Goal: Find specific page/section: Find specific page/section

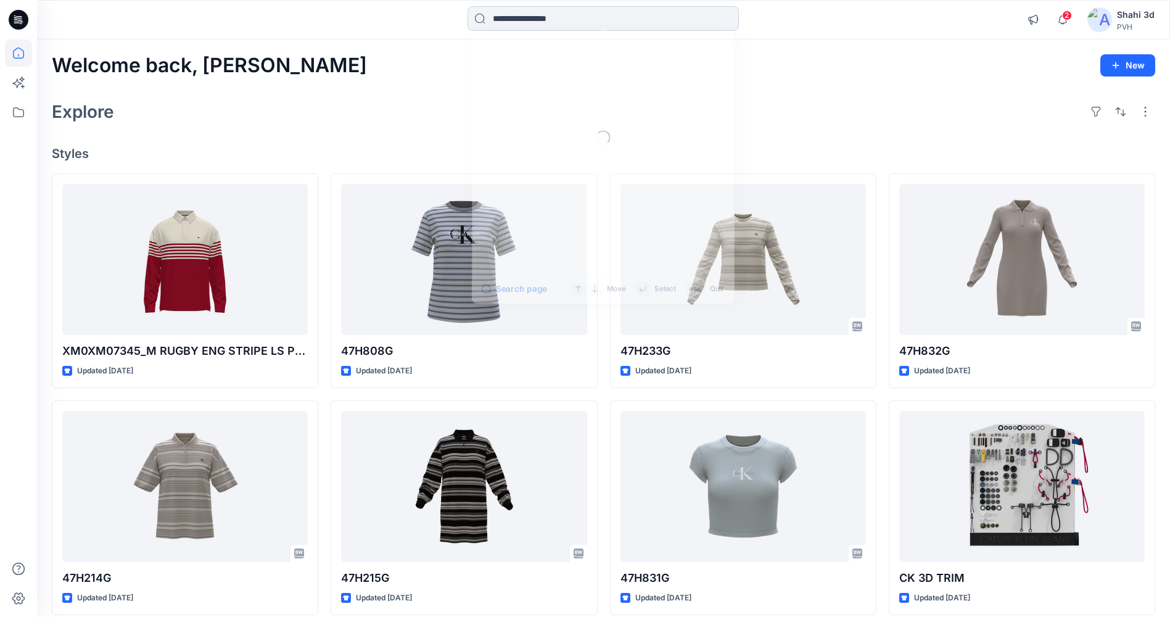
click at [508, 20] on input at bounding box center [603, 18] width 271 height 25
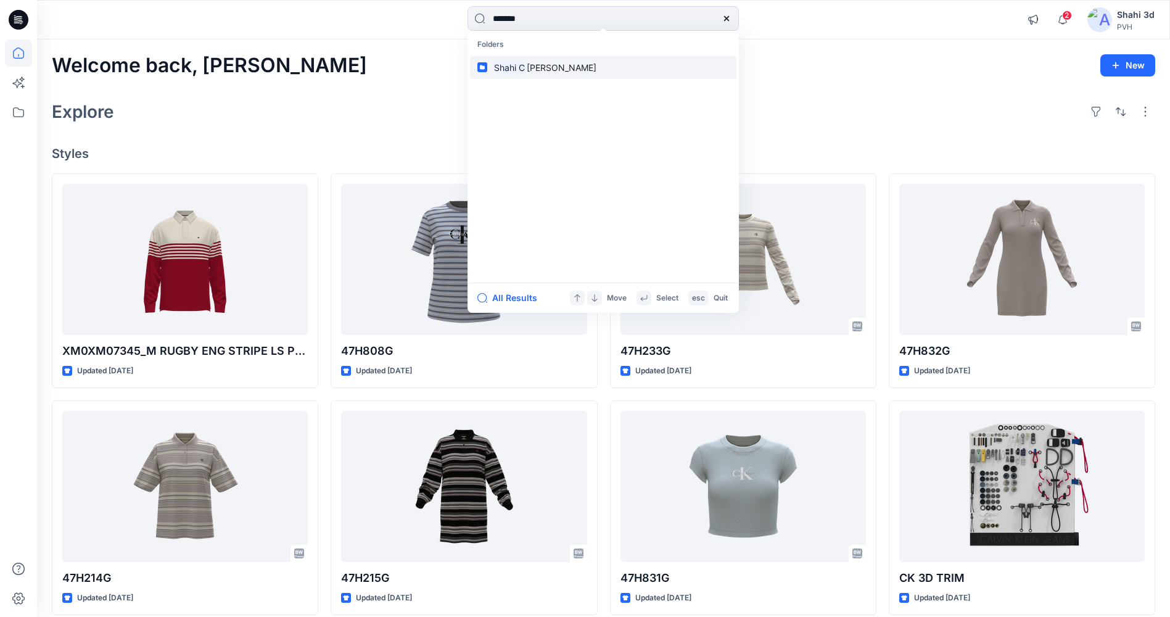
type input "*******"
click at [530, 61] on p "[PERSON_NAME]" at bounding box center [544, 67] width 104 height 13
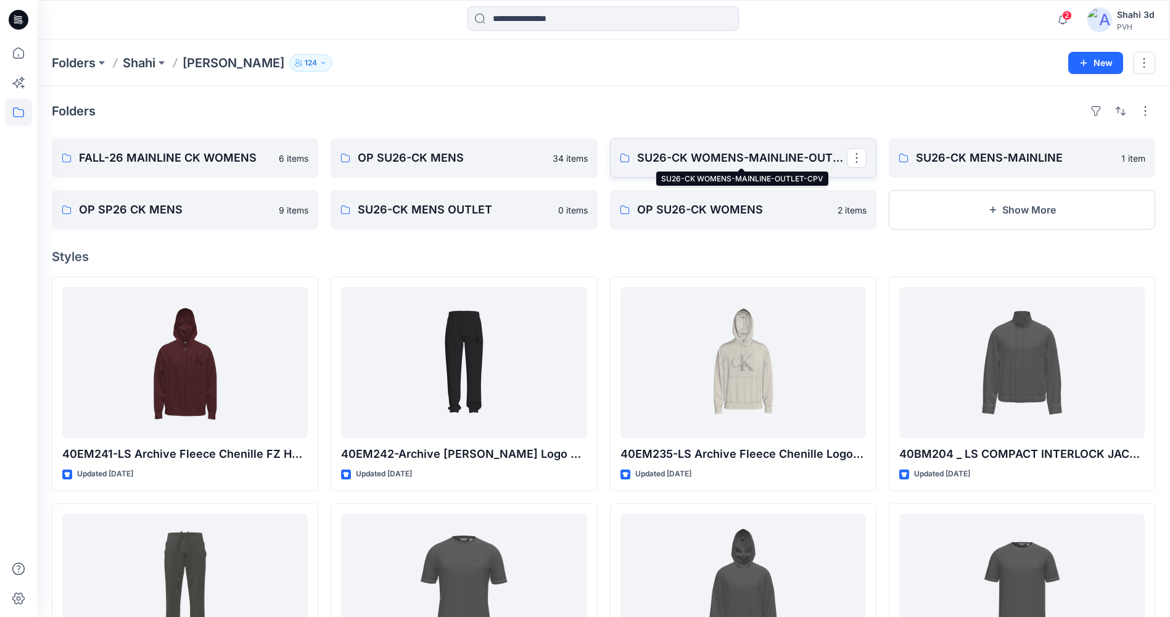
click at [690, 157] on p "SU26-CK WOMENS-MAINLINE-OUTLET-CPV" at bounding box center [742, 157] width 210 height 17
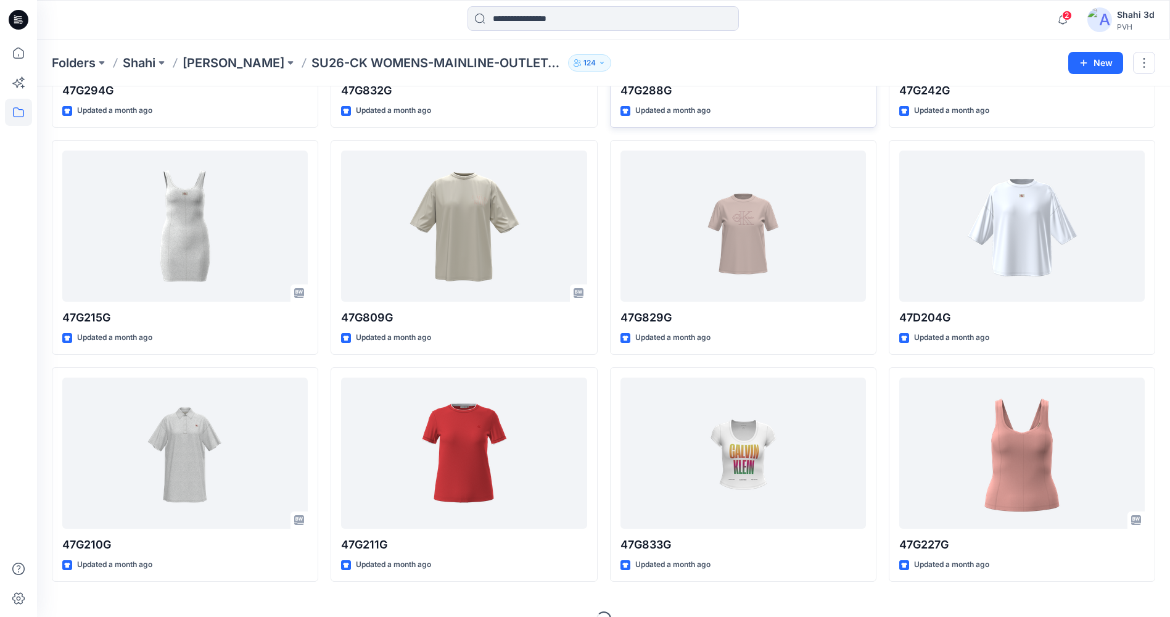
scroll to position [247, 0]
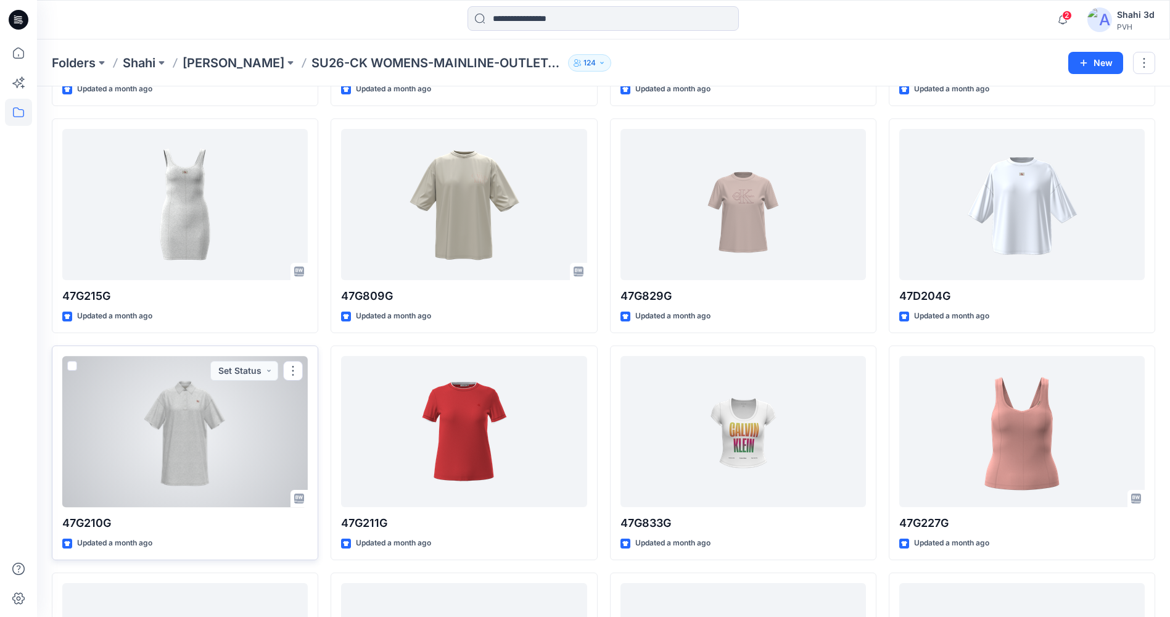
click at [172, 429] on div at bounding box center [185, 431] width 246 height 151
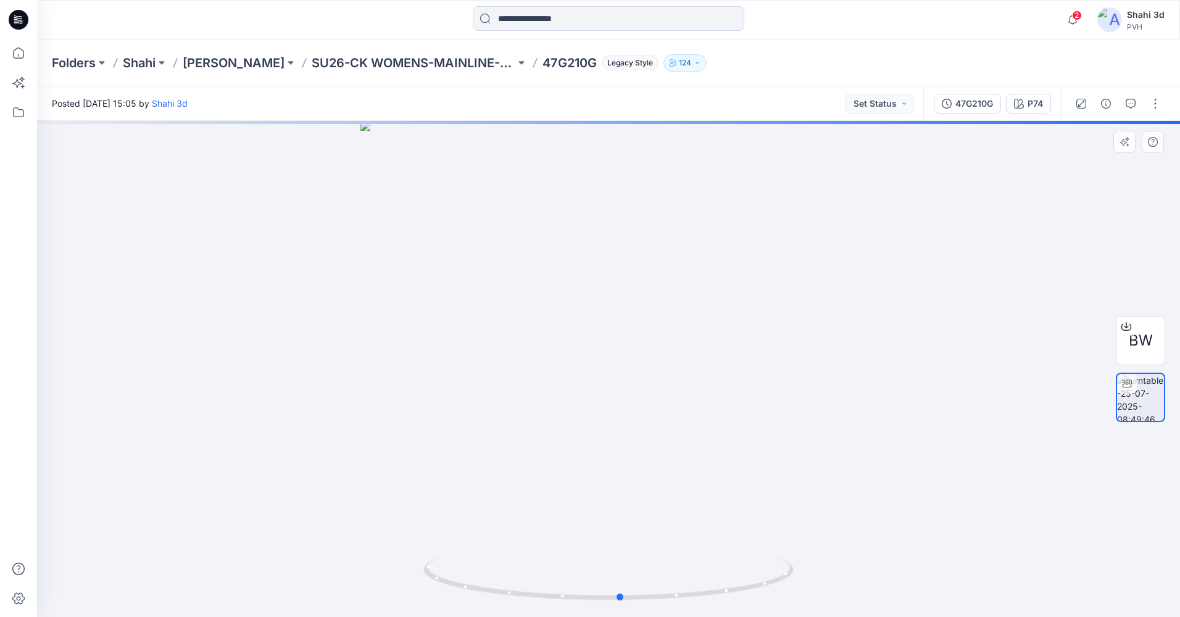
drag, startPoint x: 780, startPoint y: 402, endPoint x: 413, endPoint y: 420, distance: 367.5
click at [412, 420] on div at bounding box center [608, 369] width 1142 height 496
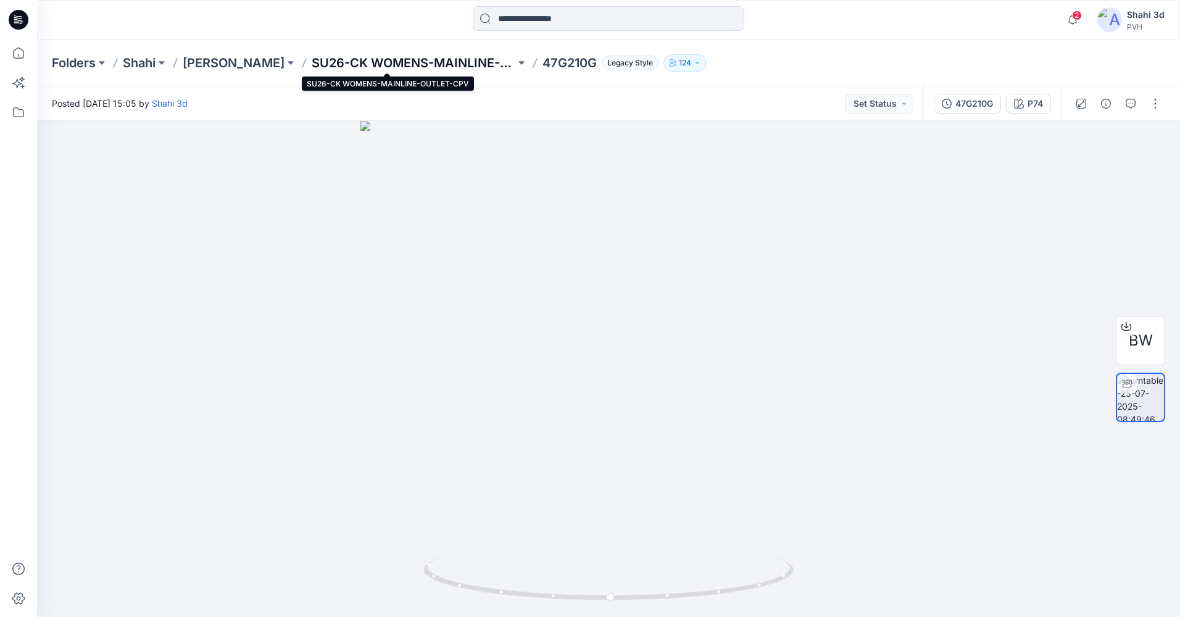
click at [331, 65] on p "SU26-CK WOMENS-MAINLINE-OUTLET-CPV" at bounding box center [414, 62] width 204 height 17
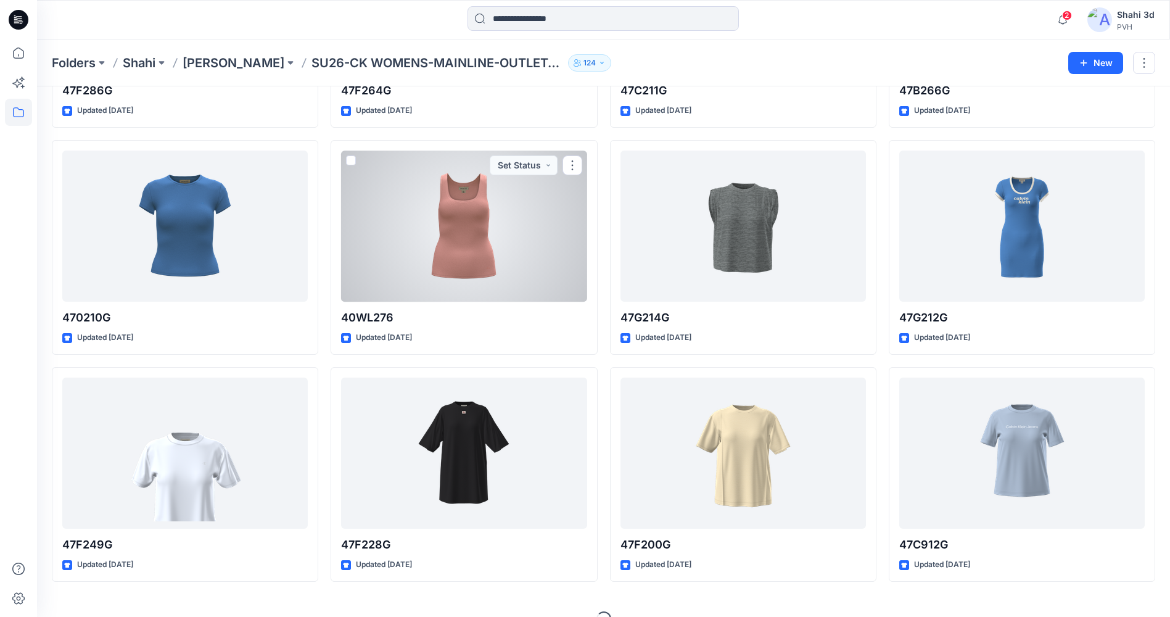
scroll to position [2292, 0]
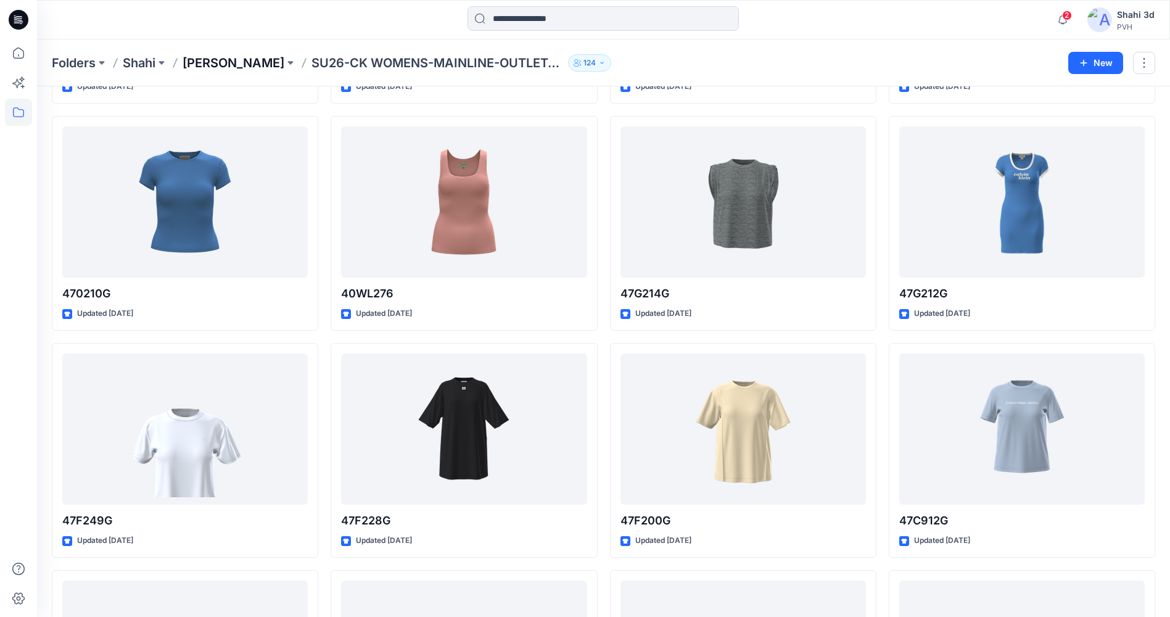
click at [231, 59] on p "[PERSON_NAME]" at bounding box center [234, 62] width 102 height 17
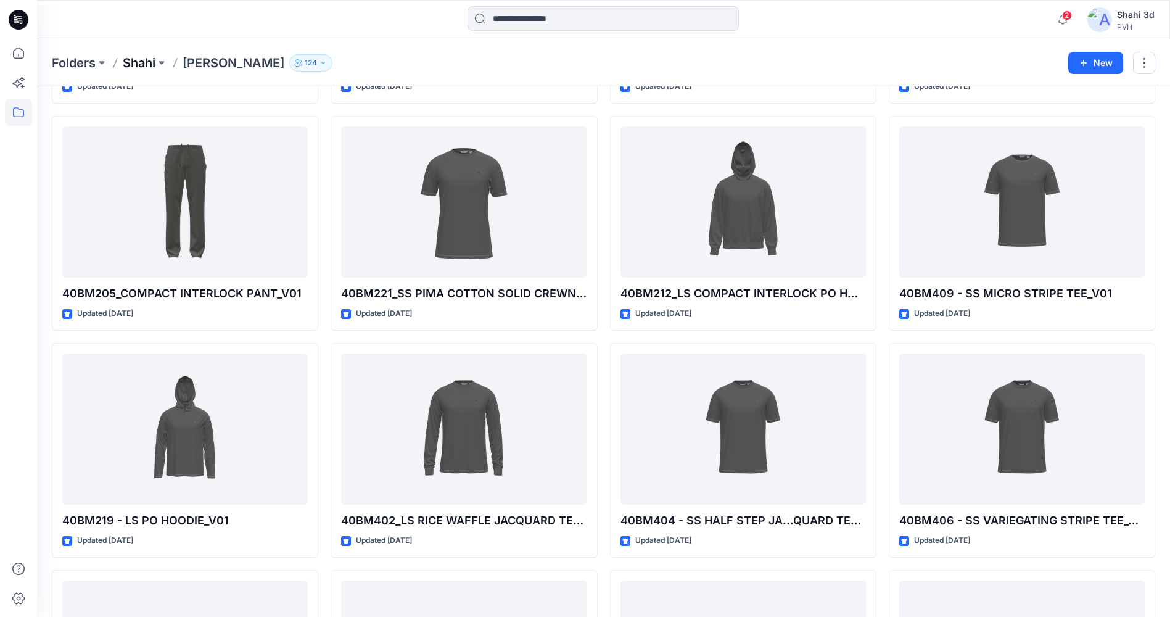
click at [151, 59] on p "Shahi" at bounding box center [139, 62] width 33 height 17
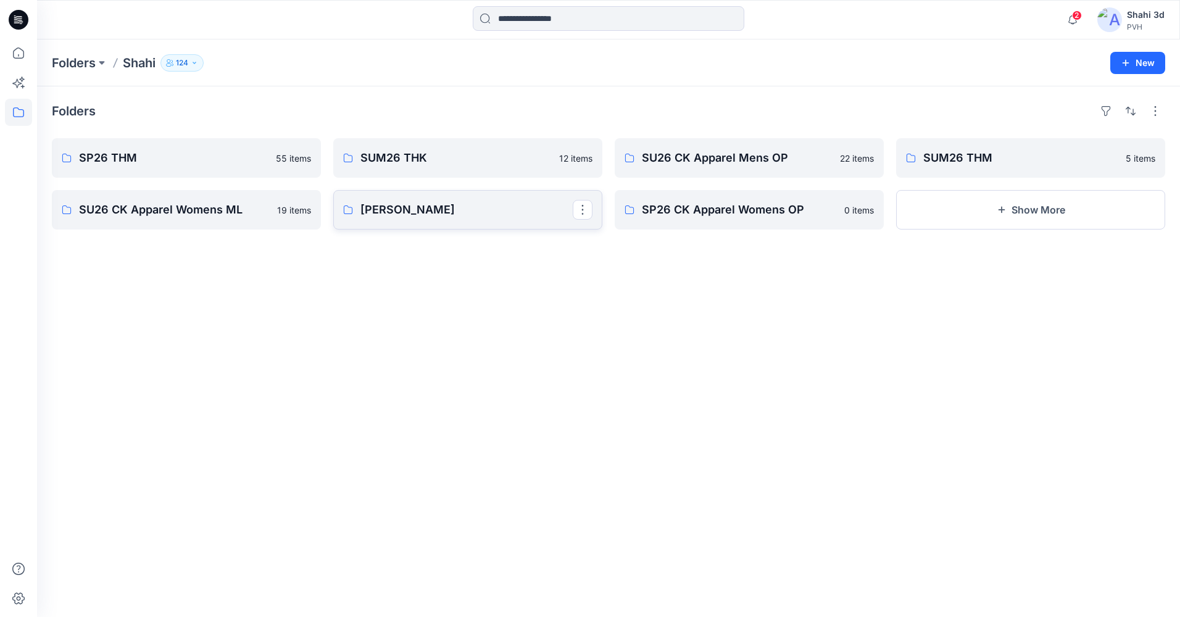
click at [443, 205] on p "[PERSON_NAME]" at bounding box center [466, 209] width 212 height 17
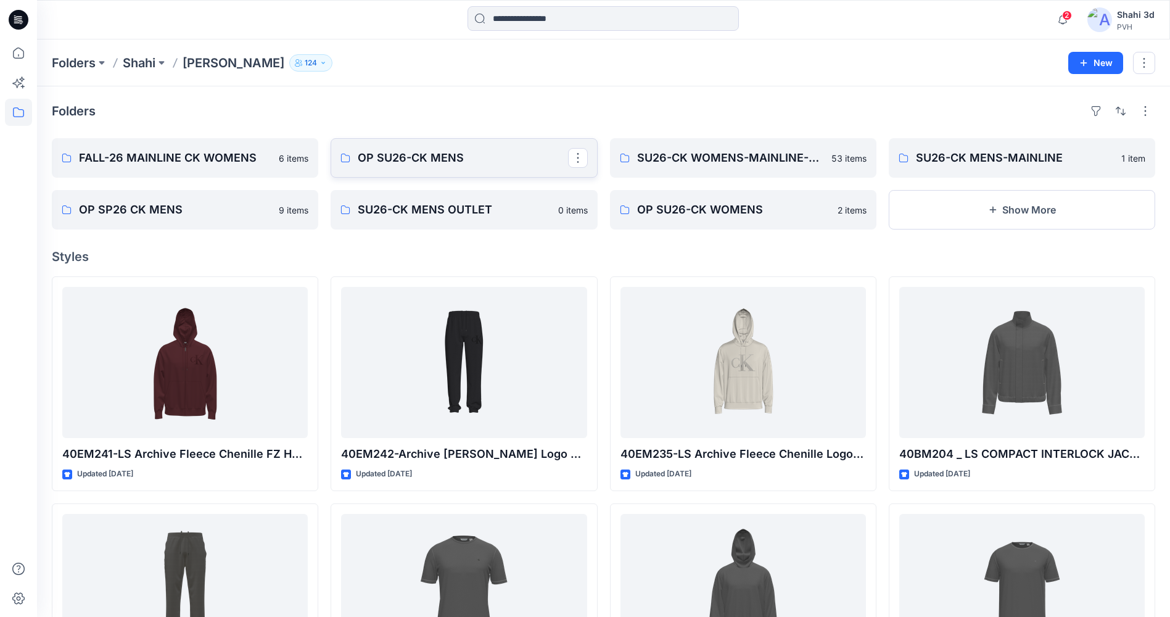
click at [421, 160] on p "OP SU26-CK MENS" at bounding box center [463, 157] width 210 height 17
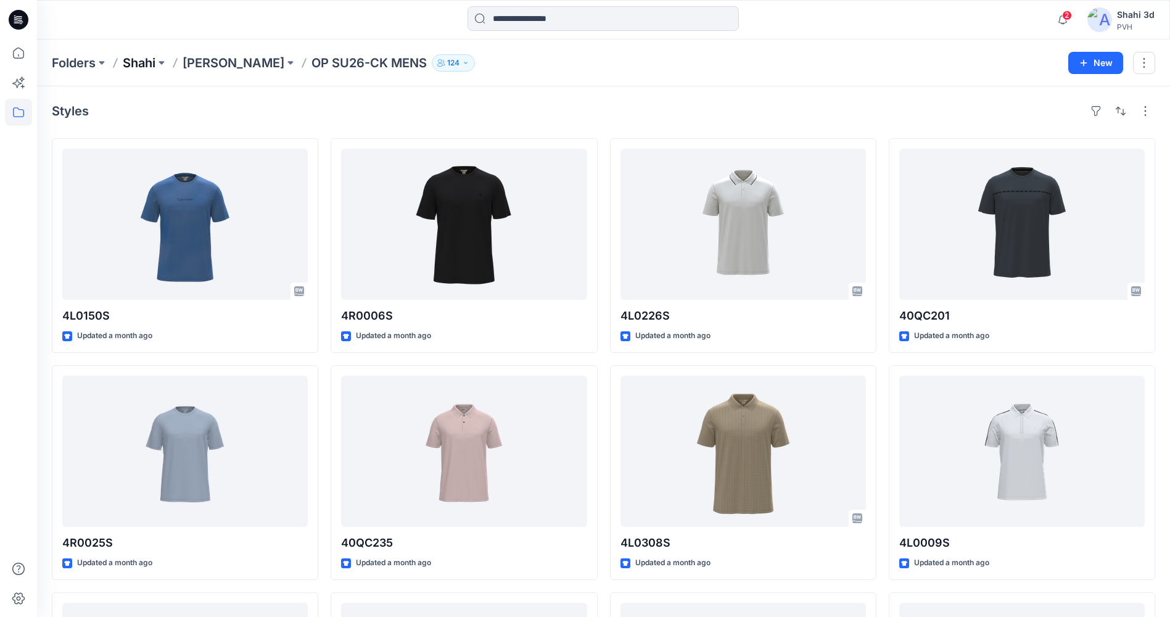
click at [137, 61] on p "Shahi" at bounding box center [139, 62] width 33 height 17
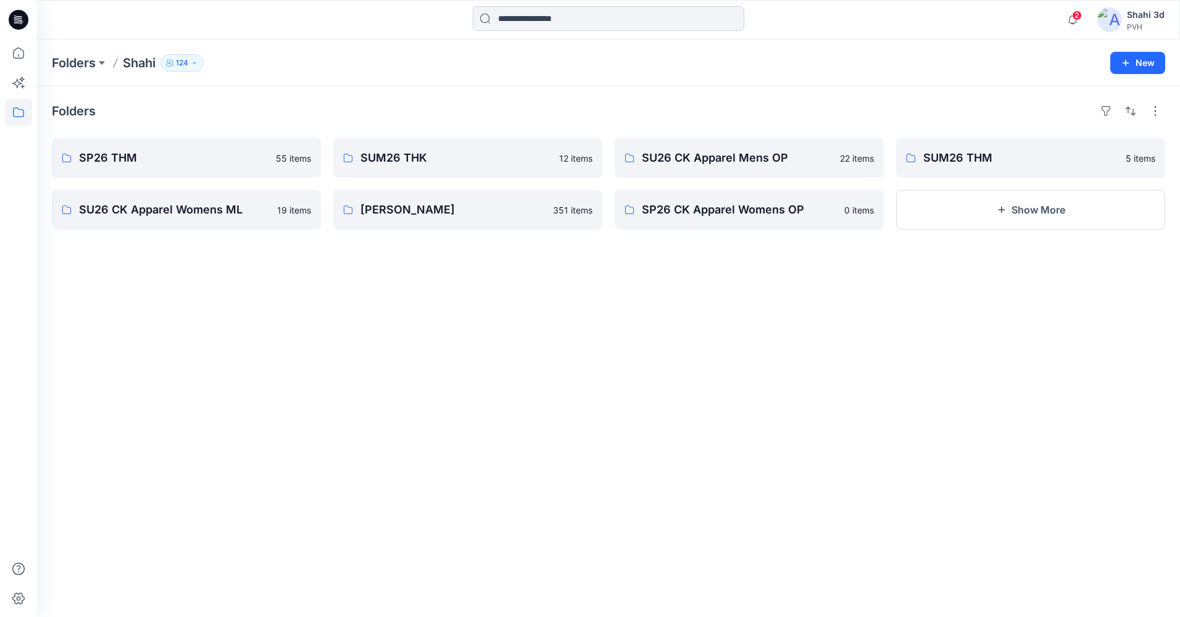
click at [551, 19] on input at bounding box center [608, 18] width 271 height 25
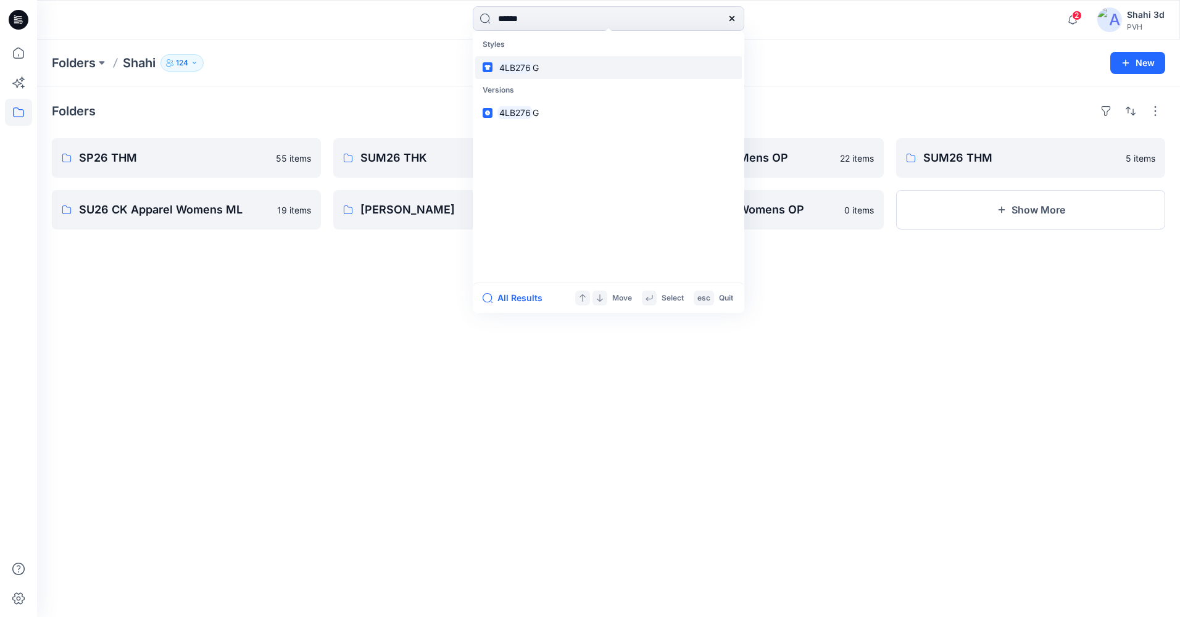
type input "******"
click at [538, 69] on span "G" at bounding box center [535, 67] width 6 height 10
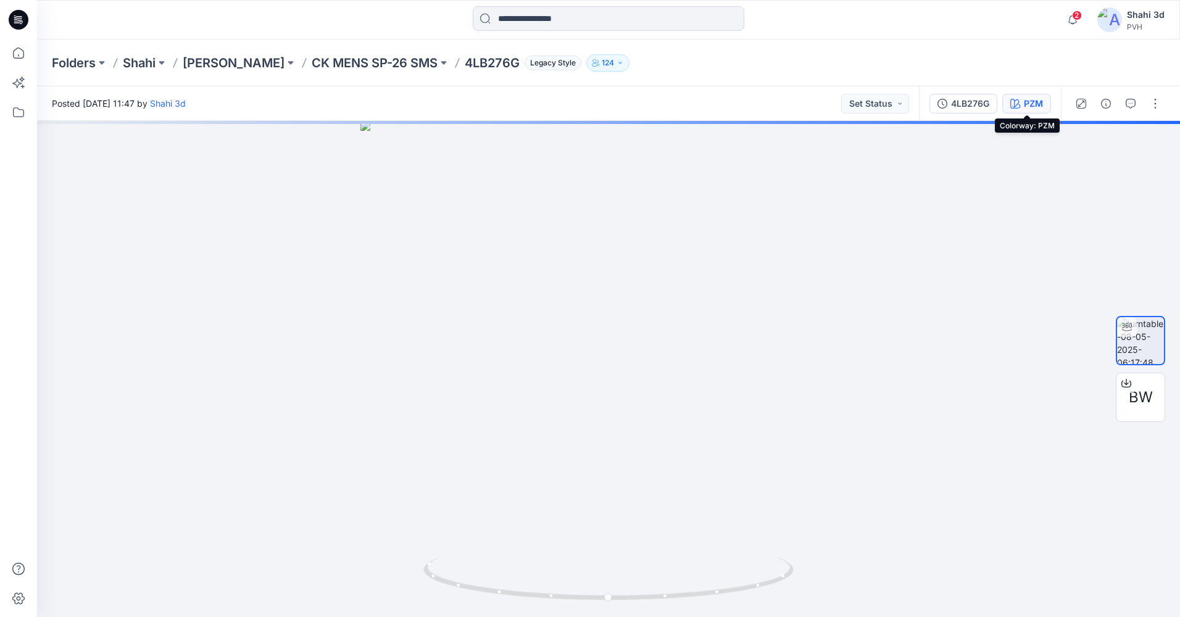
click at [1033, 102] on div "PZM" at bounding box center [1032, 104] width 19 height 14
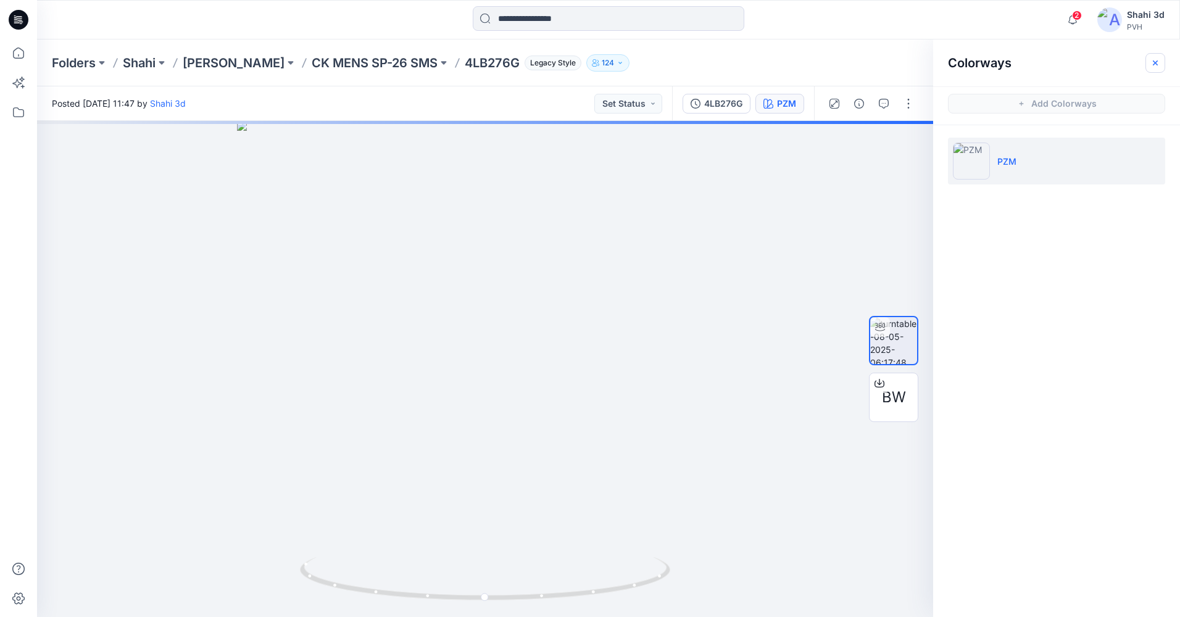
click at [1155, 64] on icon "button" at bounding box center [1155, 63] width 10 height 10
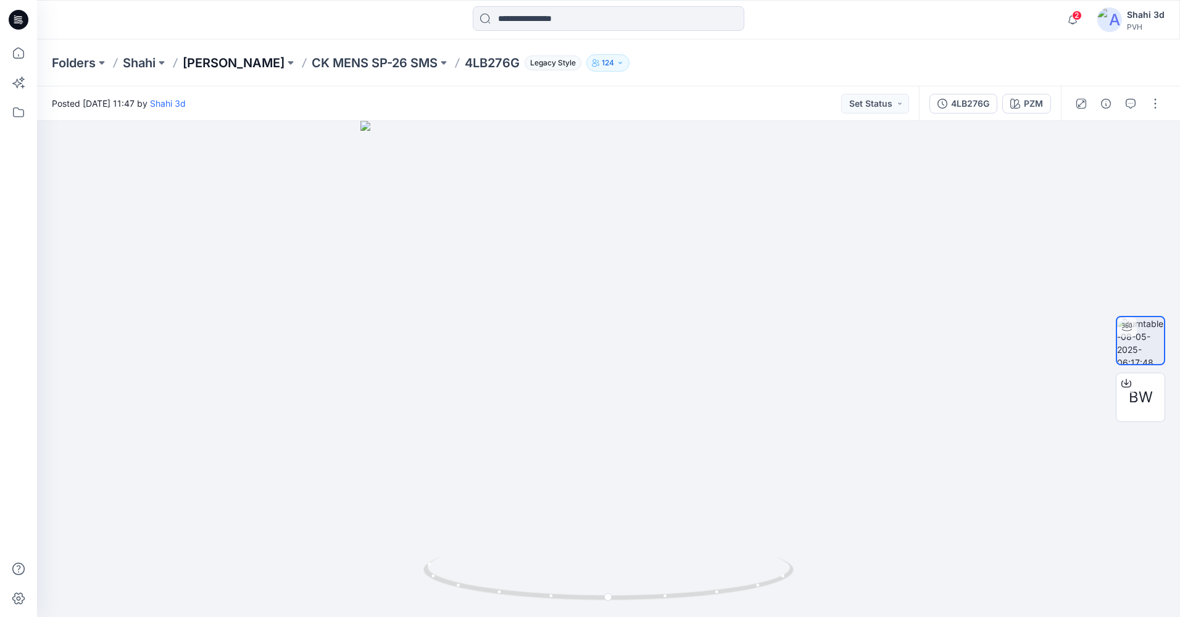
click at [211, 60] on p "[PERSON_NAME]" at bounding box center [234, 62] width 102 height 17
